Goal: Check status: Check status

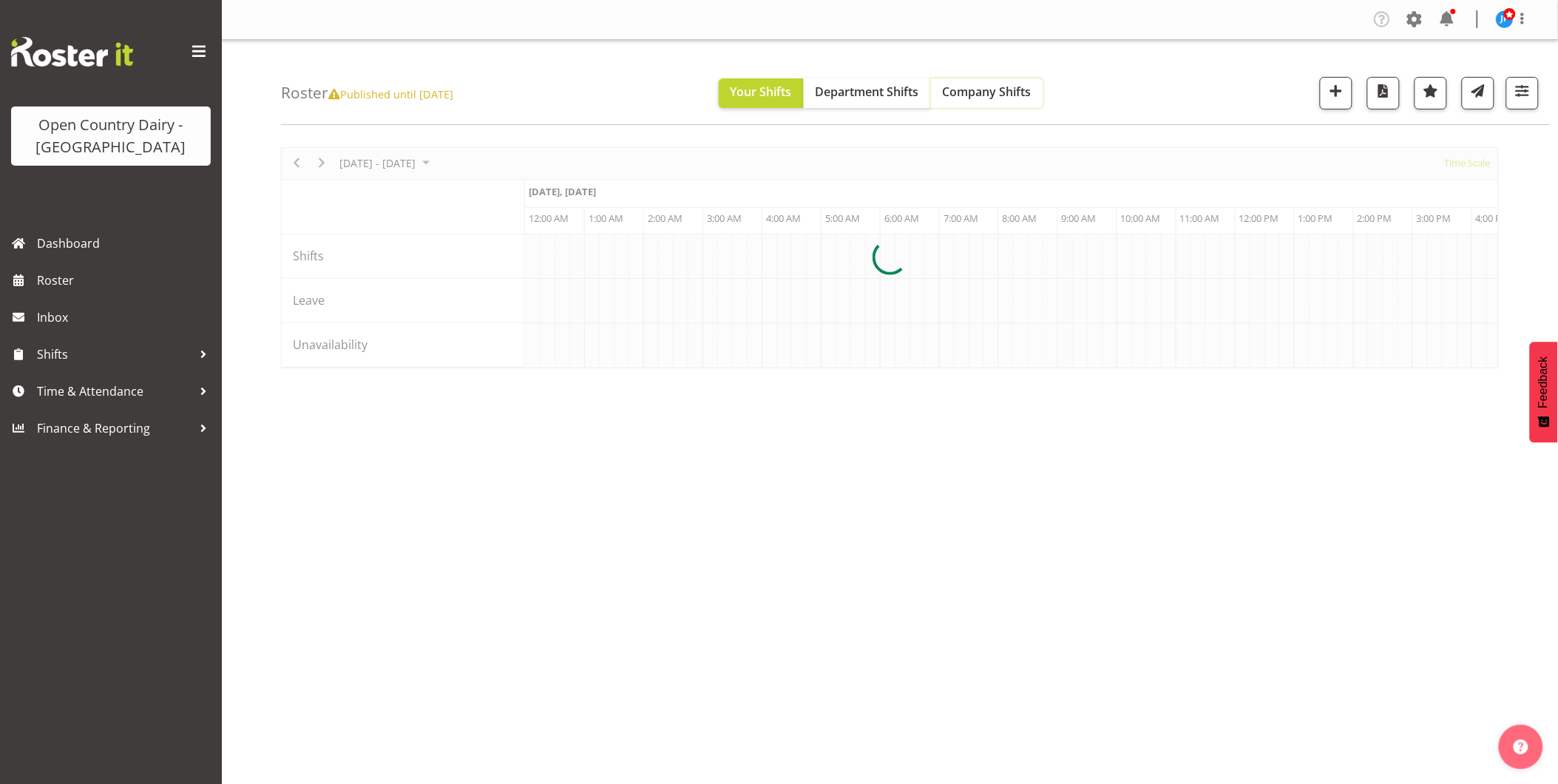
scroll to position [0, 2840]
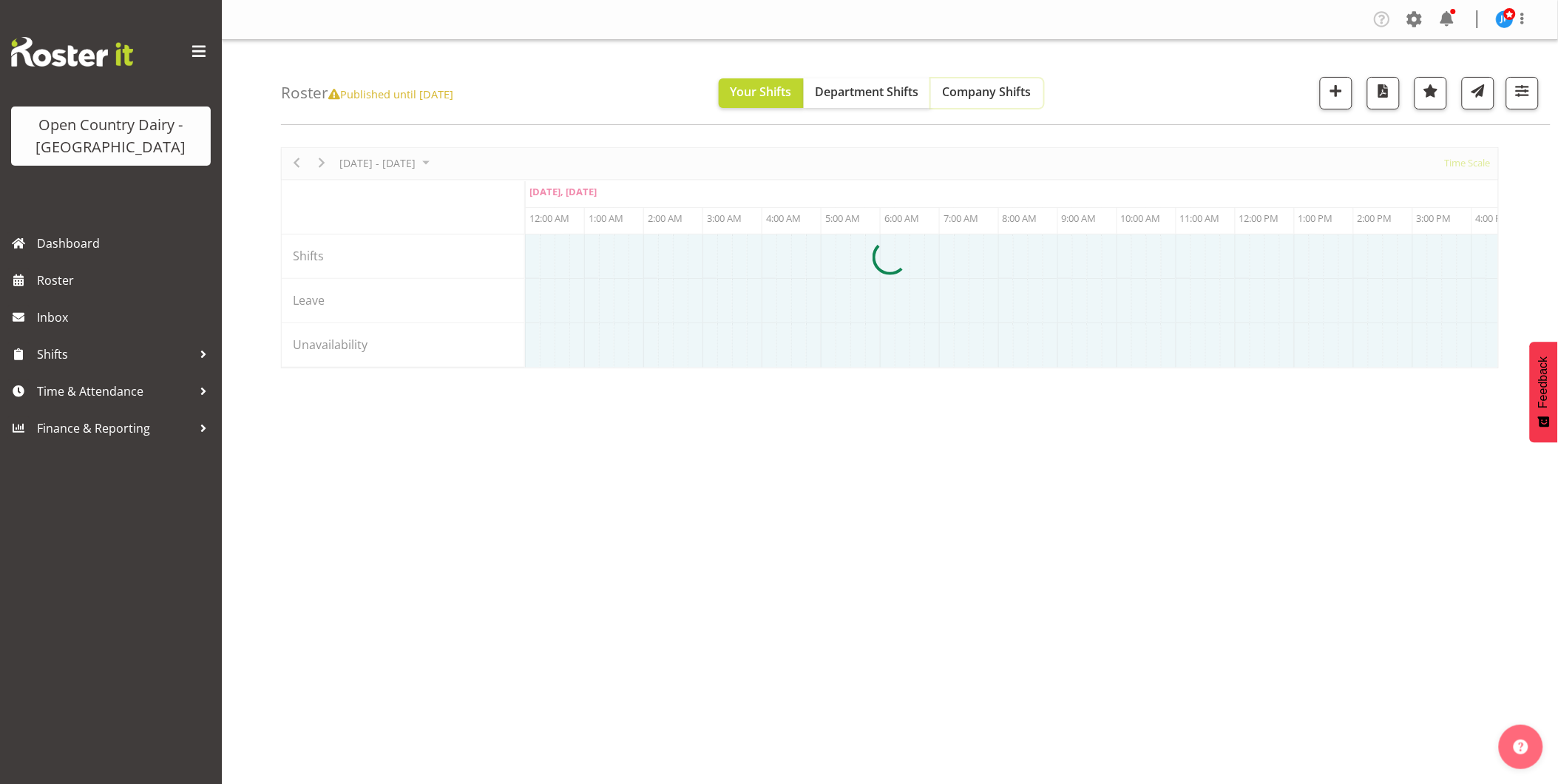
click at [997, 95] on span "Company Shifts" at bounding box center [987, 91] width 89 height 16
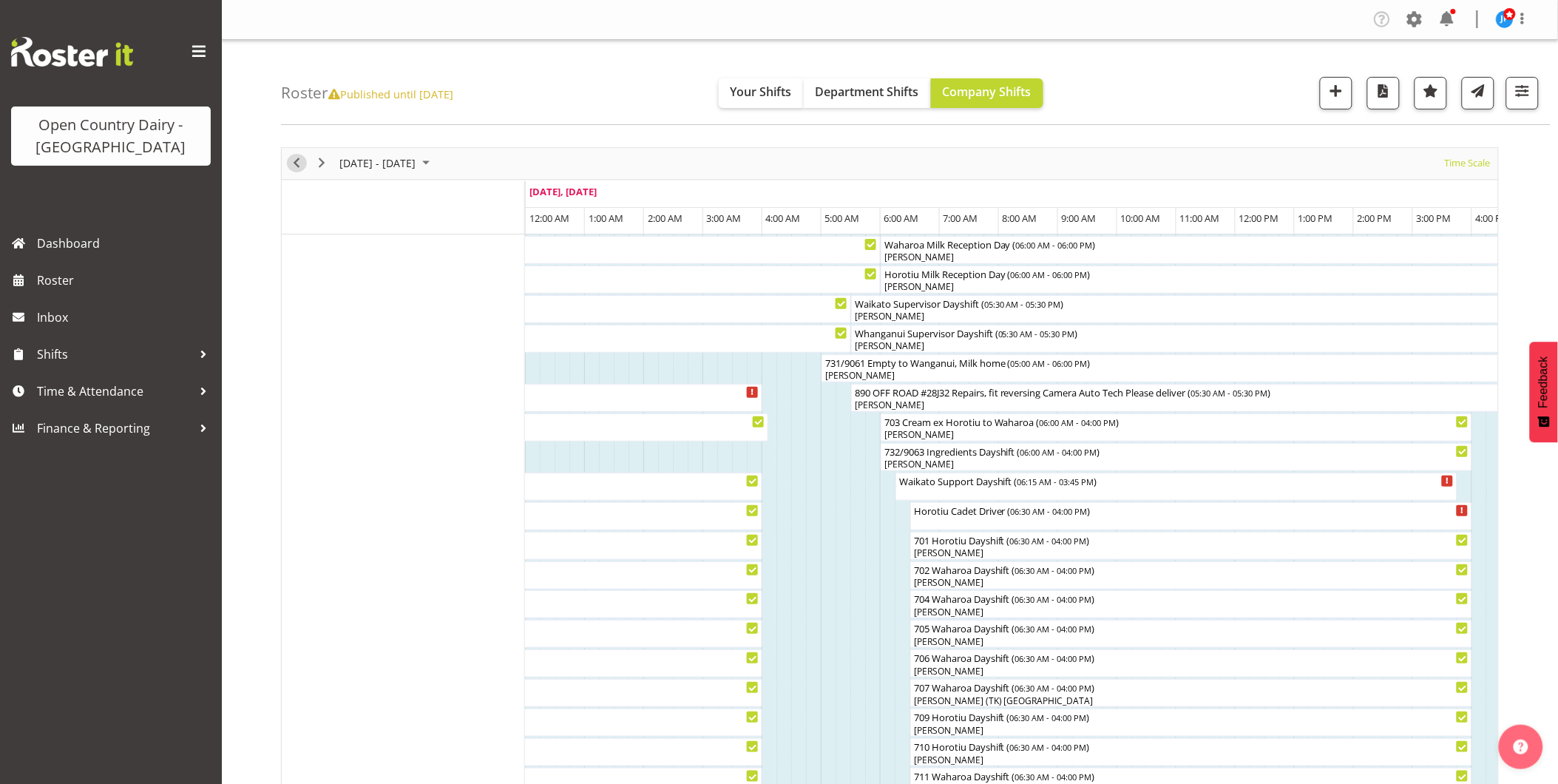
click at [295, 163] on span "Previous" at bounding box center [296, 163] width 18 height 18
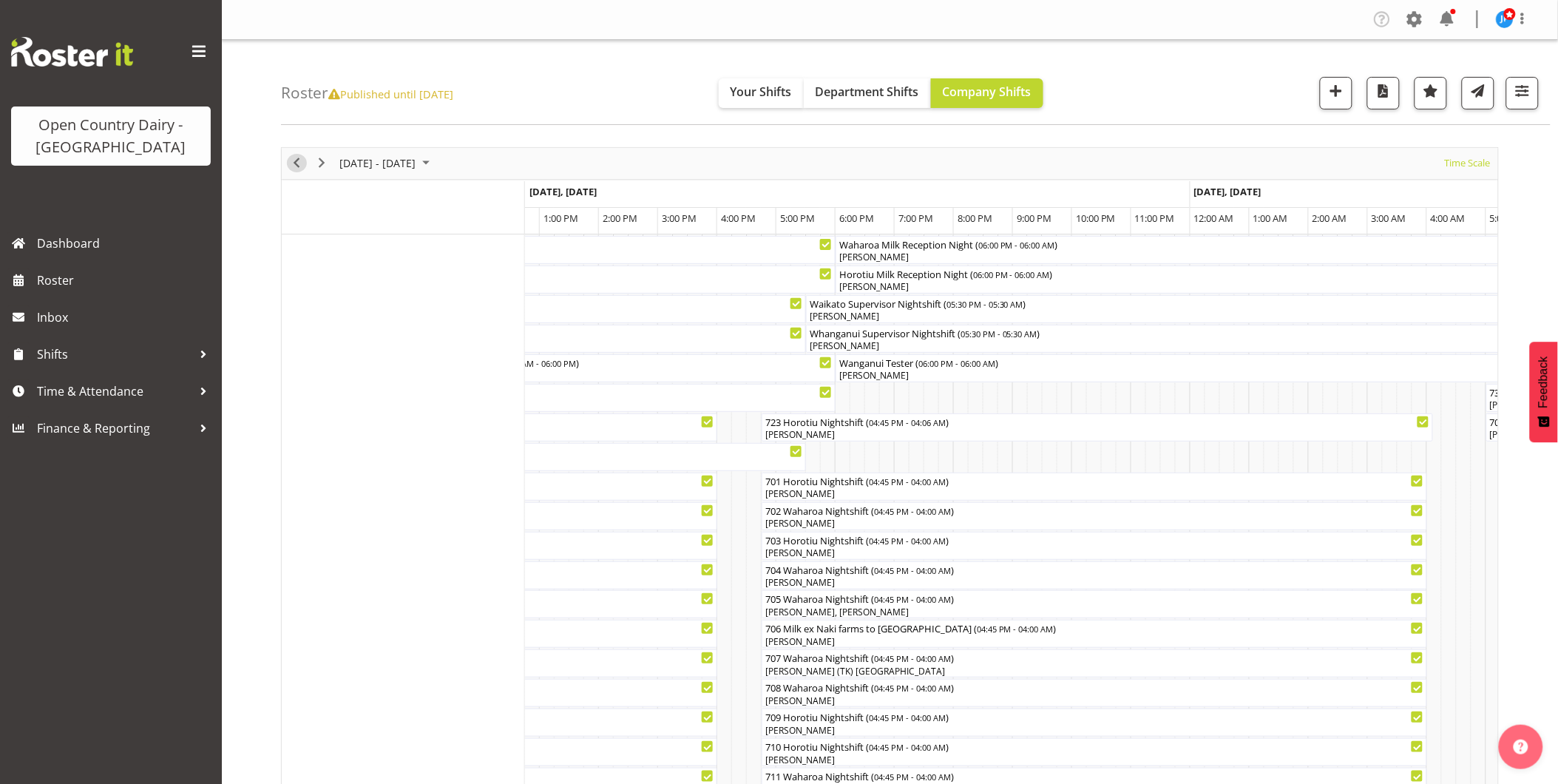
click at [295, 160] on span "Previous" at bounding box center [296, 163] width 18 height 18
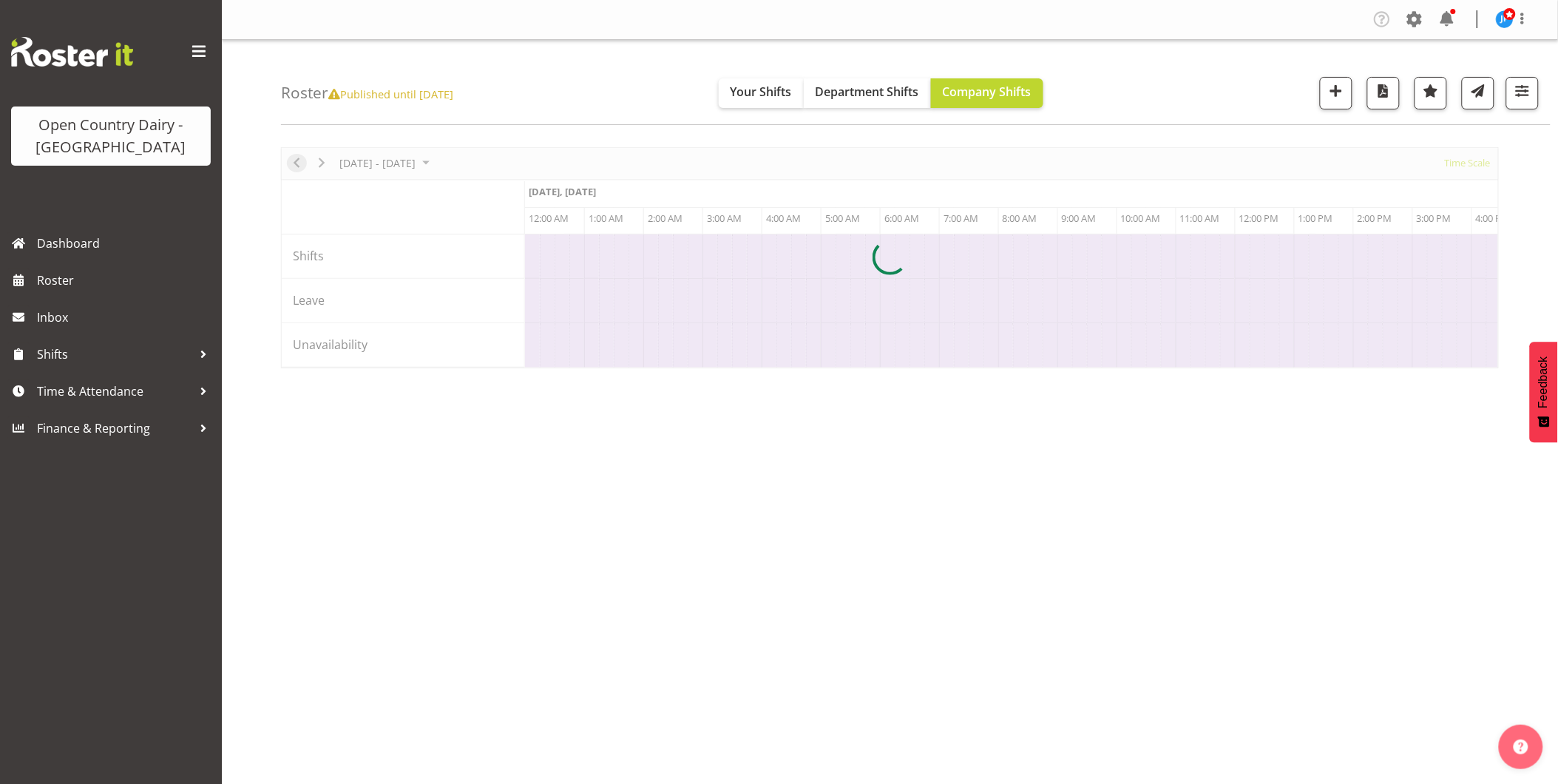
click at [295, 160] on div "[DATE] - [DATE] [DATE] Timeline Day Timeline Week Timeline Fortnight Timeline M…" at bounding box center [890, 258] width 1218 height 221
click at [295, 160] on div at bounding box center [890, 258] width 1218 height 221
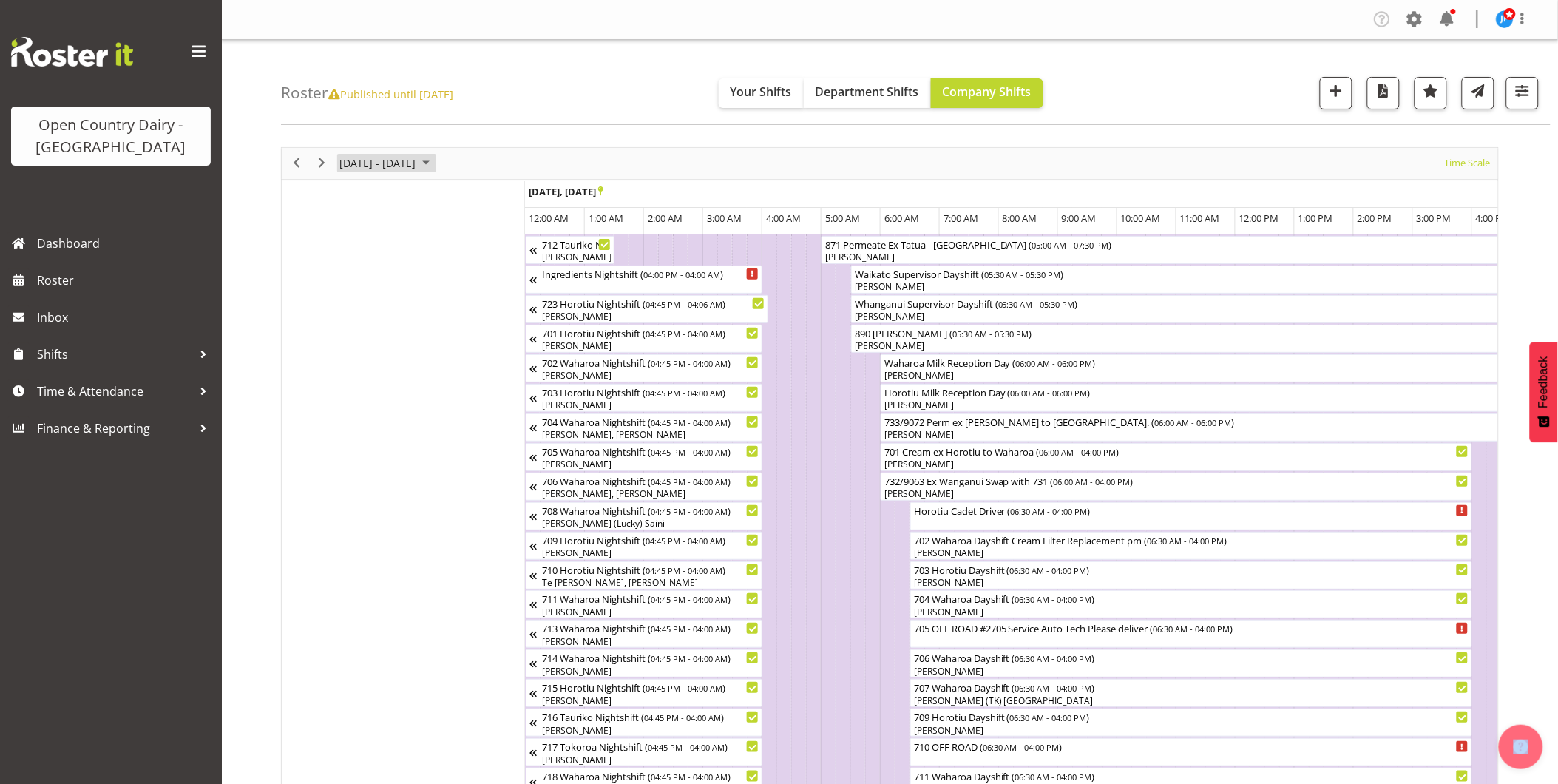
click at [435, 160] on span "October 2025" at bounding box center [425, 163] width 18 height 18
click at [449, 251] on span "5" at bounding box center [449, 251] width 23 height 23
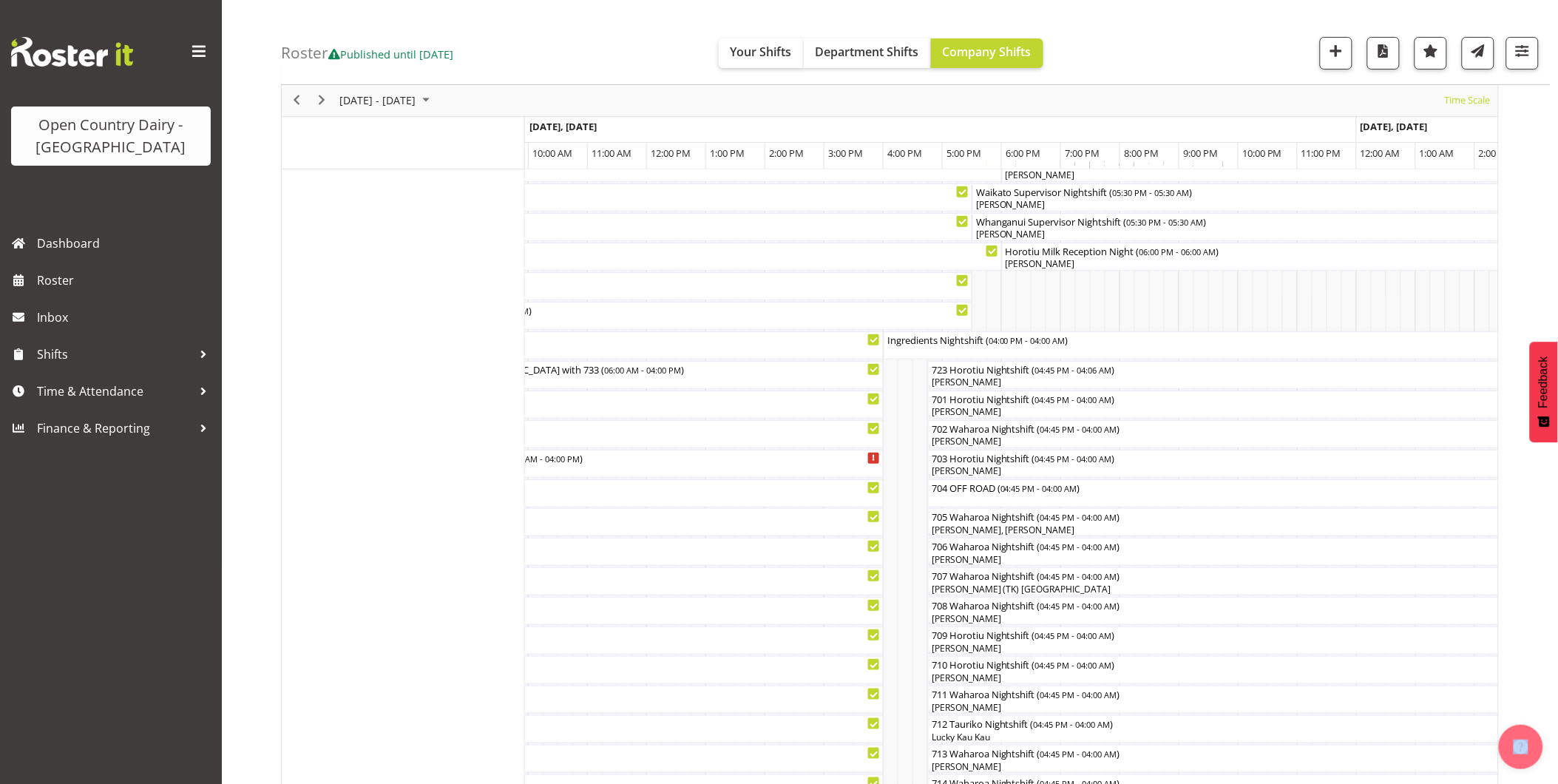
scroll to position [0, 6268]
